Goal: Information Seeking & Learning: Learn about a topic

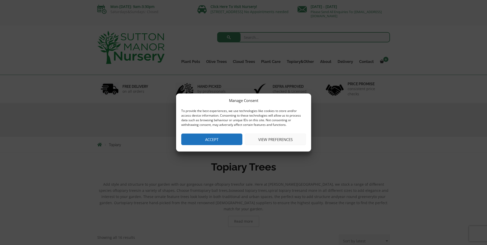
click at [213, 142] on button "Accept" at bounding box center [211, 140] width 61 height 12
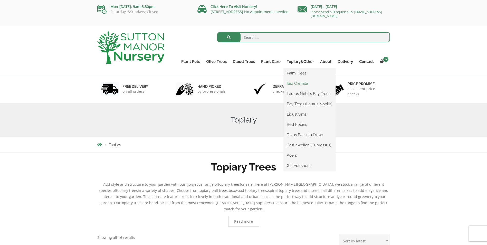
click at [295, 83] on link "Ilex Crenata" at bounding box center [310, 84] width 52 height 8
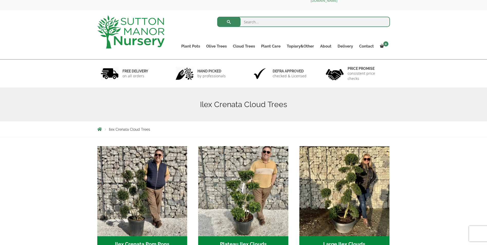
scroll to position [12, 0]
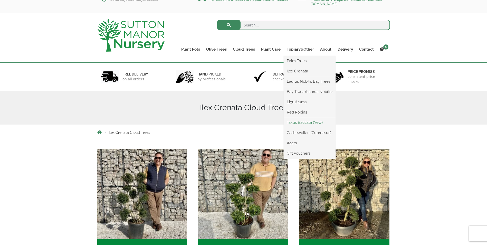
click at [302, 122] on link "Taxus Baccata (Yew)" at bounding box center [310, 123] width 52 height 8
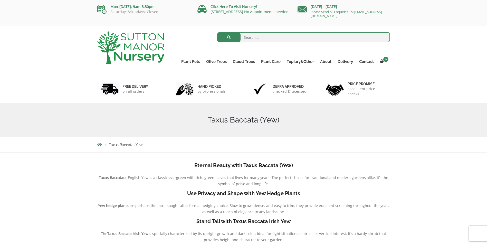
click at [243, 121] on h1 "Taxus Baccata (Yew)" at bounding box center [243, 119] width 293 height 9
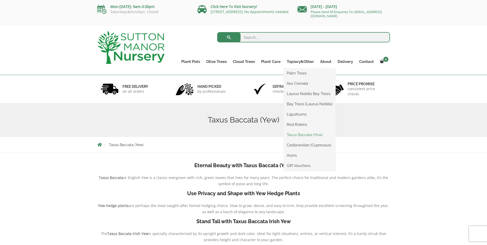
click at [303, 134] on link "Taxus Baccata (Yew)" at bounding box center [310, 135] width 52 height 8
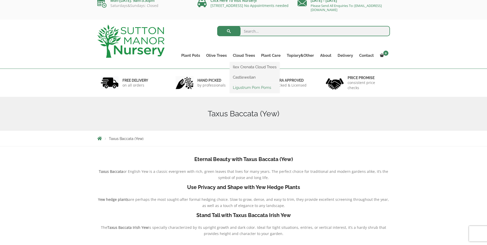
scroll to position [51, 0]
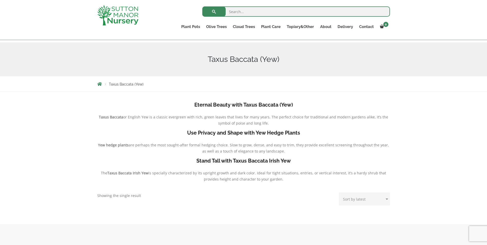
click at [239, 59] on h1 "Taxus Baccata (Yew)" at bounding box center [243, 59] width 293 height 9
click at [237, 102] on b "Eternal Beauty with Taxus Baccata (Yew)" at bounding box center [243, 105] width 99 height 6
click at [240, 124] on span "or English Yew is a classic evergreen with rich, green leaves that lives for ma…" at bounding box center [255, 120] width 265 height 11
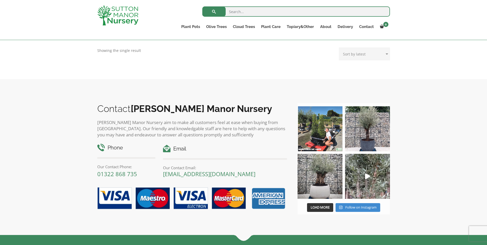
scroll to position [206, 0]
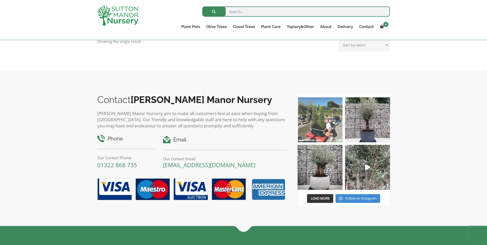
click at [312, 123] on img at bounding box center [320, 119] width 45 height 45
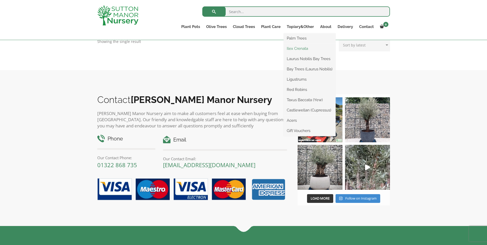
click at [295, 50] on link "Ilex Crenata" at bounding box center [310, 49] width 52 height 8
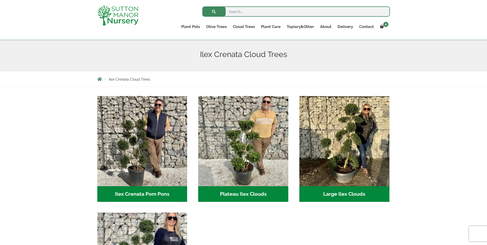
scroll to position [77, 0]
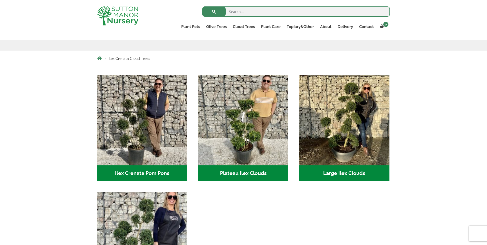
click at [239, 171] on h2 "Plateau Ilex Clouds (6)" at bounding box center [243, 173] width 90 height 16
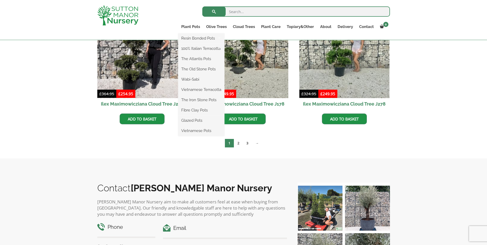
scroll to position [154, 0]
